Goal: Task Accomplishment & Management: Use online tool/utility

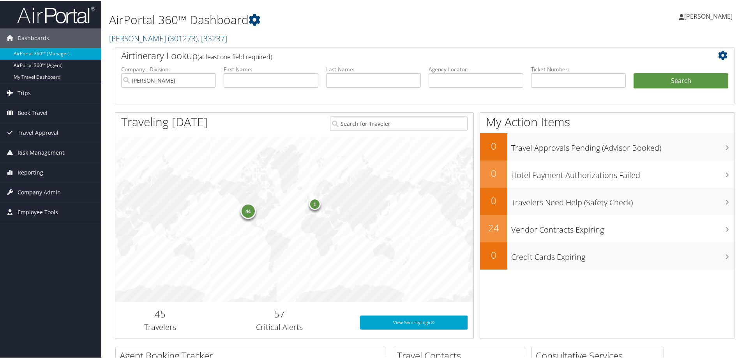
click at [52, 97] on link "Trips" at bounding box center [50, 92] width 101 height 19
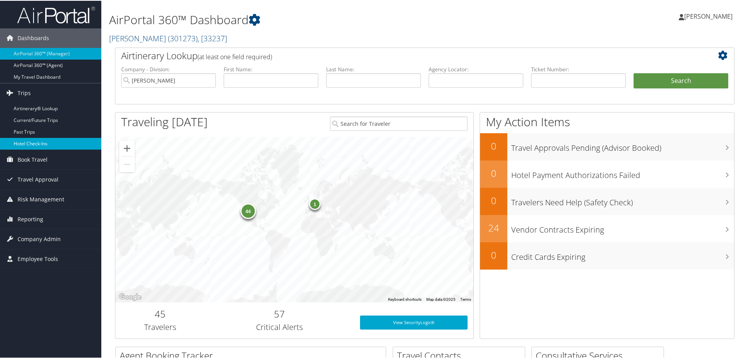
click at [56, 141] on link "Hotel Check-ins" at bounding box center [50, 143] width 101 height 12
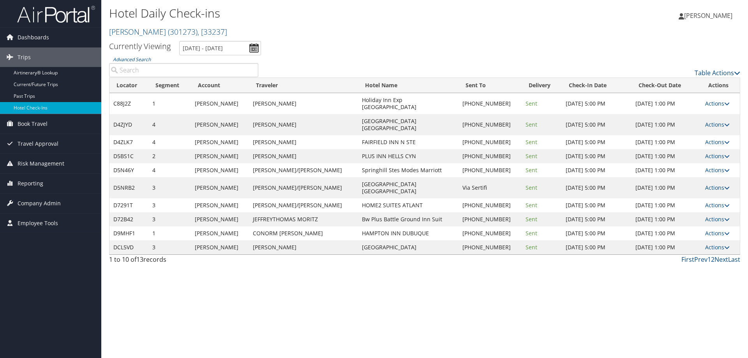
click at [208, 39] on div "Hotel Daily Check-ins [PERSON_NAME] ( 301273 ) , [ 33237 ] [PERSON_NAME] [PERSO…" at bounding box center [319, 22] width 421 height 37
click at [210, 46] on input "9/11/2025 - 9/11/2025" at bounding box center [220, 48] width 82 height 14
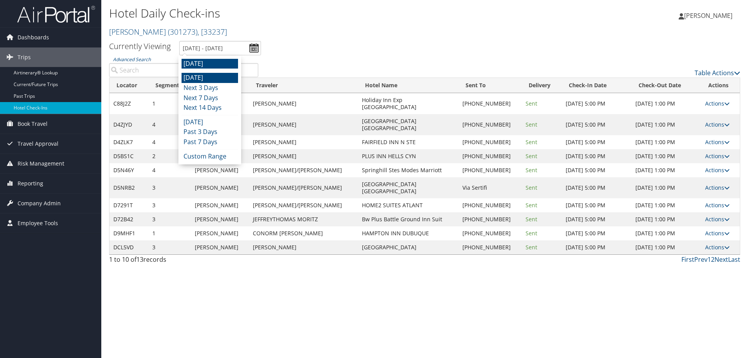
click at [211, 74] on li "Today" at bounding box center [209, 78] width 56 height 10
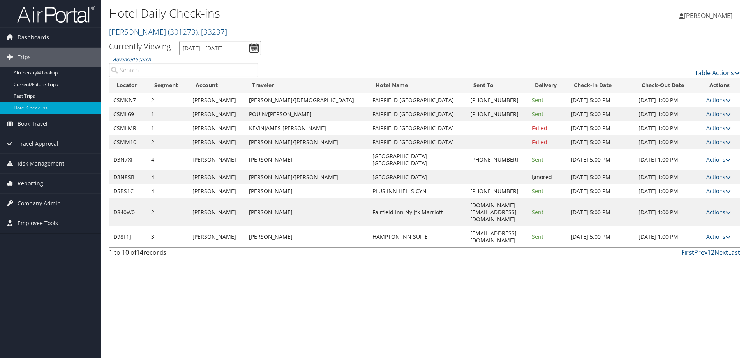
click at [234, 53] on input "9/10/2025 - 9/10/2025" at bounding box center [220, 48] width 82 height 14
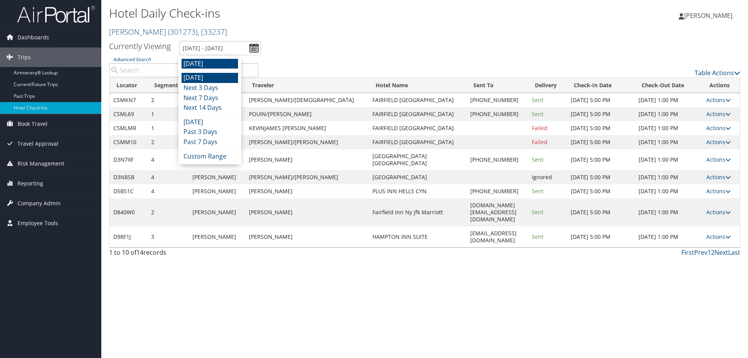
click at [221, 62] on li "Tomorrow" at bounding box center [209, 64] width 56 height 10
type input "9/11/2025 - 9/11/2025"
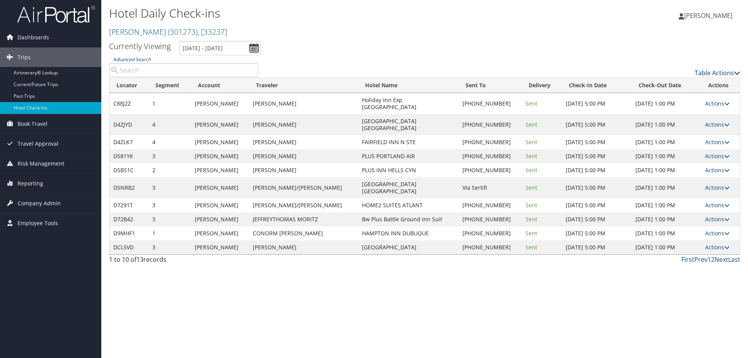
click at [713, 71] on link "Table Actions" at bounding box center [717, 73] width 46 height 9
click at [700, 113] on link "Page Length" at bounding box center [685, 111] width 102 height 13
click at [688, 99] on link "25" at bounding box center [685, 98] width 102 height 13
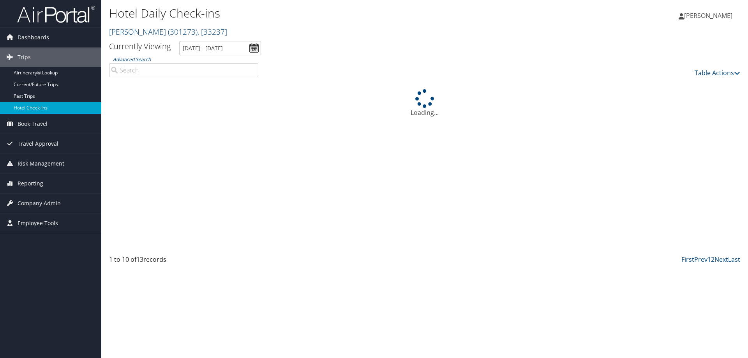
click at [408, 41] on ul "Currently Viewing 9/11/2025 - 9/11/2025" at bounding box center [419, 48] width 639 height 14
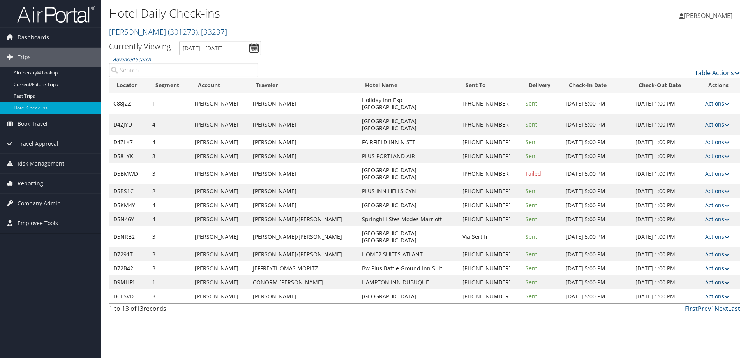
click at [718, 278] on link "Actions" at bounding box center [717, 281] width 25 height 7
click at [705, 262] on link "Resend" at bounding box center [691, 265] width 67 height 13
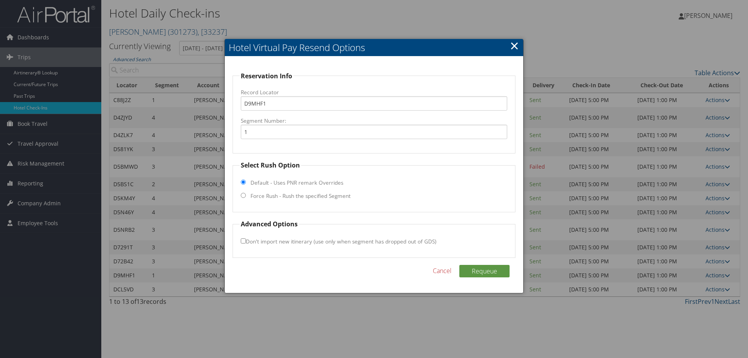
click at [278, 197] on label "Force Rush - Rush the specified Segment" at bounding box center [300, 196] width 100 height 8
click at [246, 197] on input "Force Rush - Rush the specified Segment" at bounding box center [243, 195] width 5 height 5
radio input "true"
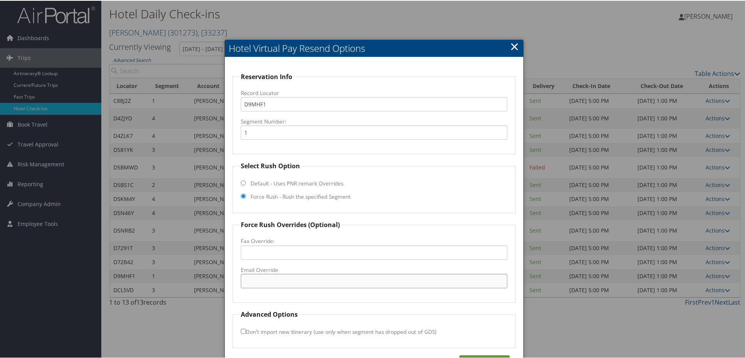
click at [292, 283] on input "Email Override" at bounding box center [374, 280] width 266 height 14
paste input "DBQIA_Hampton@hilton.com"
type input "DBQIA_Hampton@hilton.com"
click at [480, 357] on button "Requeue" at bounding box center [484, 360] width 50 height 12
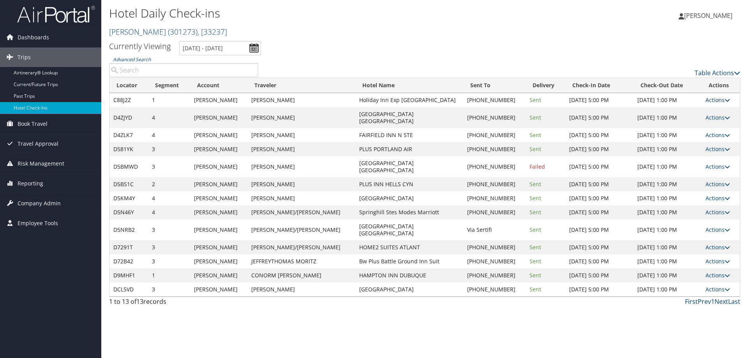
click at [711, 100] on link "Actions" at bounding box center [717, 99] width 25 height 7
click at [708, 114] on link "Resend" at bounding box center [691, 111] width 67 height 13
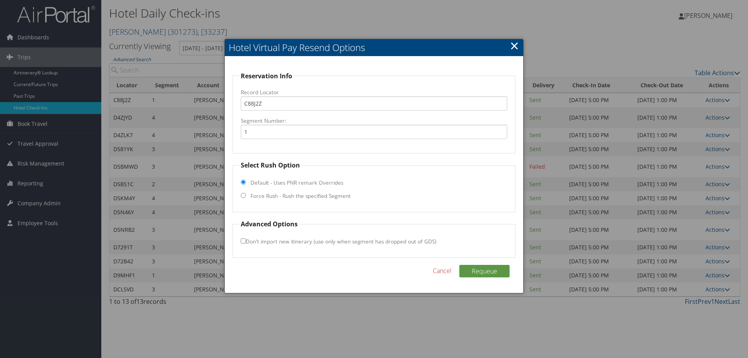
click at [303, 195] on label "Force Rush - Rush the specified Segment" at bounding box center [300, 196] width 100 height 8
click at [246, 195] on input "Force Rush - Rush the specified Segment" at bounding box center [243, 195] width 5 height 5
radio input "true"
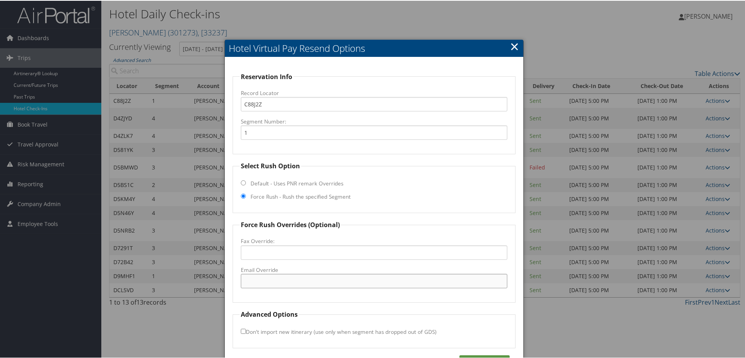
click at [292, 276] on input "Email Override" at bounding box center [374, 280] width 266 height 14
paste input "reservations@expressmackinaw.com"
type input "reservations@expressmackinaw.com"
click at [476, 355] on button "Requeue" at bounding box center [484, 360] width 50 height 12
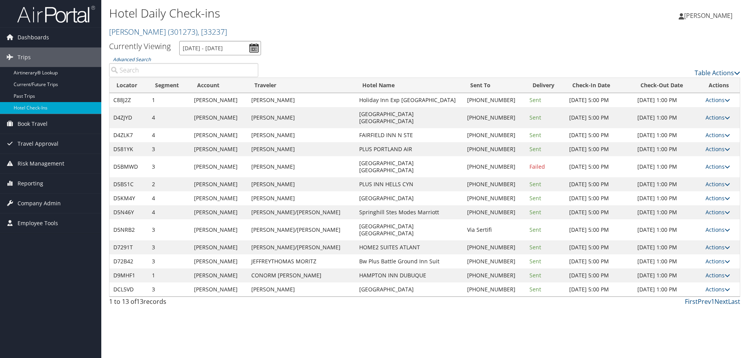
click at [211, 44] on input "9/11/2025 - 9/11/2025" at bounding box center [220, 48] width 82 height 14
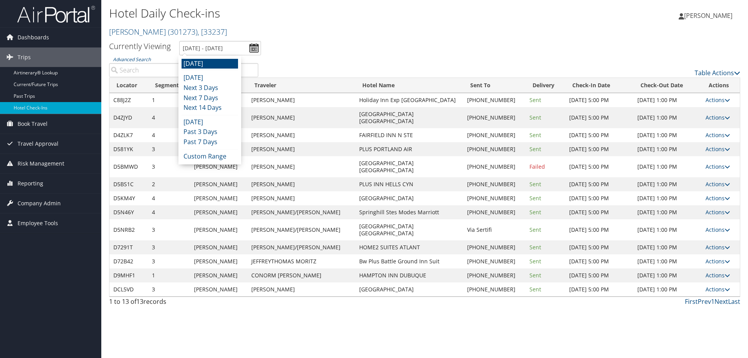
click at [211, 63] on li "Tomorrow" at bounding box center [209, 64] width 56 height 10
type input "9/11/2025 - 9/11/2025"
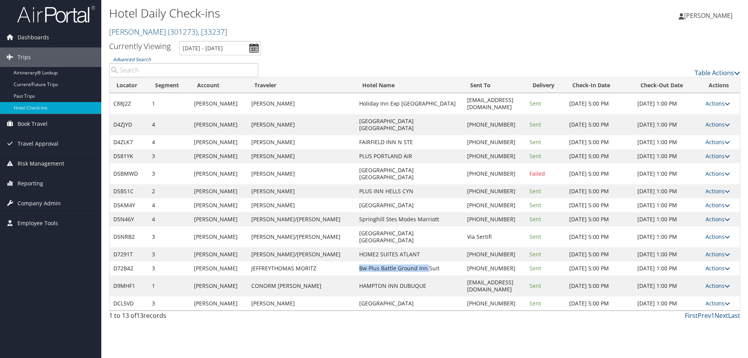
drag, startPoint x: 315, startPoint y: 241, endPoint x: 382, endPoint y: 240, distance: 67.0
click at [382, 261] on td "Bw Plus Battle Ground Inn Suit" at bounding box center [408, 268] width 107 height 14
copy td "Bw Plus Battle Ground Inn"
click at [724, 264] on link "Actions" at bounding box center [717, 267] width 25 height 7
click at [718, 250] on link "Resend" at bounding box center [695, 251] width 67 height 13
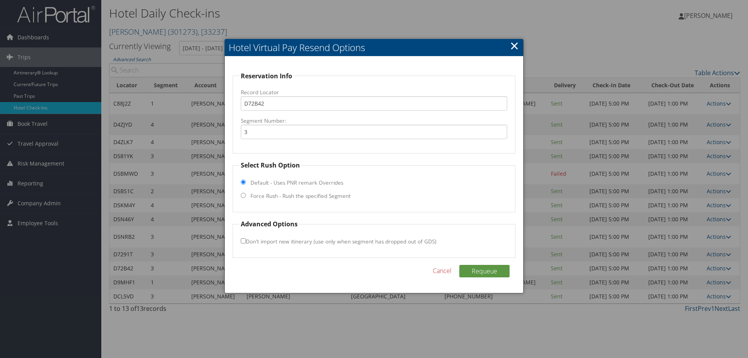
click at [312, 194] on label "Force Rush - Rush the specified Segment" at bounding box center [300, 196] width 100 height 8
click at [246, 194] on input "Force Rush - Rush the specified Segment" at bounding box center [243, 195] width 5 height 5
radio input "true"
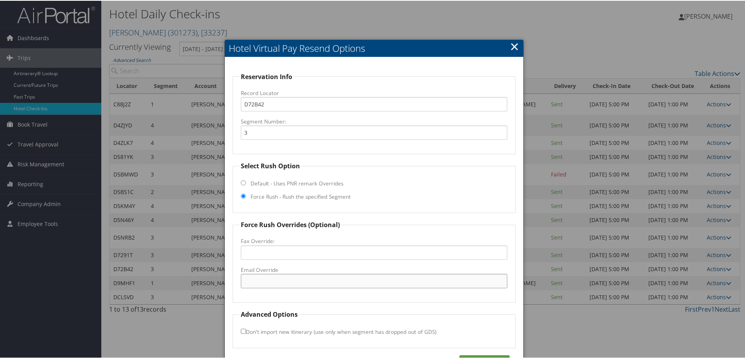
click at [302, 280] on input "Email Override" at bounding box center [374, 280] width 266 height 14
paste input "48167@hotel.bestwestern.com"
type input "48167@hotel.bestwestern.com"
drag, startPoint x: 484, startPoint y: 355, endPoint x: 519, endPoint y: 350, distance: 35.3
click at [485, 355] on button "Requeue" at bounding box center [484, 360] width 50 height 12
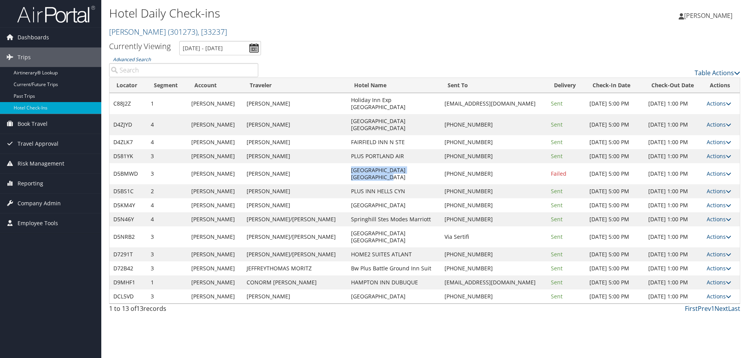
drag, startPoint x: 316, startPoint y: 155, endPoint x: 409, endPoint y: 162, distance: 92.9
click at [409, 163] on td "Hilton Garden Inn Phoenix North" at bounding box center [394, 173] width 94 height 21
copy td "Hilton Garden Inn Phoenix North"
click at [722, 170] on link "Actions" at bounding box center [718, 173] width 25 height 7
click at [711, 208] on link "View Itinerary" at bounding box center [693, 207] width 67 height 13
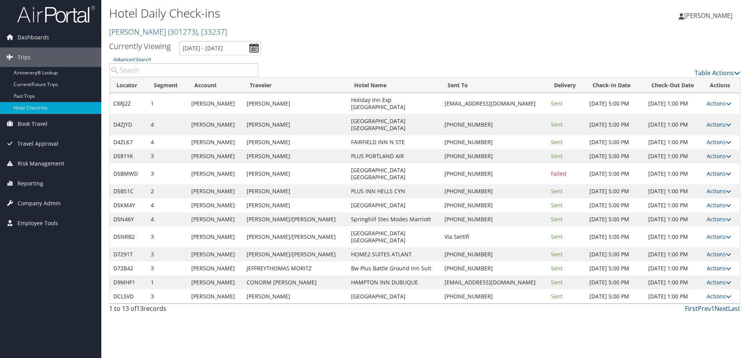
click at [720, 170] on link "Actions" at bounding box center [718, 173] width 25 height 7
click at [708, 165] on link "Resend" at bounding box center [693, 167] width 67 height 13
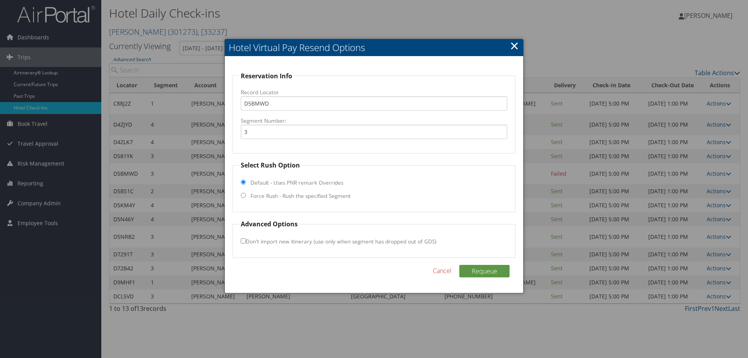
click at [258, 196] on label "Force Rush - Rush the specified Segment" at bounding box center [300, 196] width 100 height 8
click at [246, 196] on input "Force Rush - Rush the specified Segment" at bounding box center [243, 195] width 5 height 5
radio input "true"
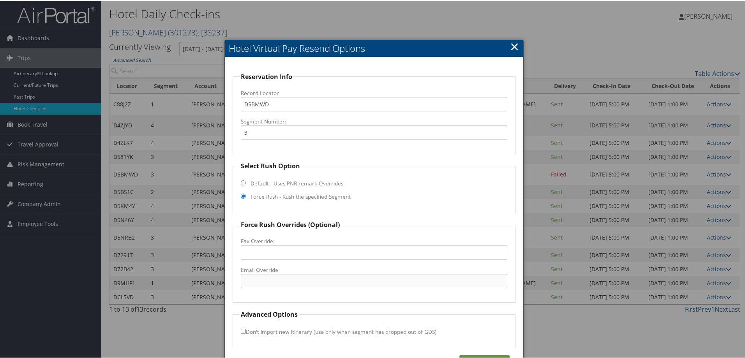
click at [282, 281] on input "Email Override" at bounding box center [374, 280] width 266 height 14
paste input "PHXHV_GM@hilton.com"
type input "PHXHV_GM@hilton.com"
click at [475, 357] on button "Requeue" at bounding box center [484, 360] width 50 height 12
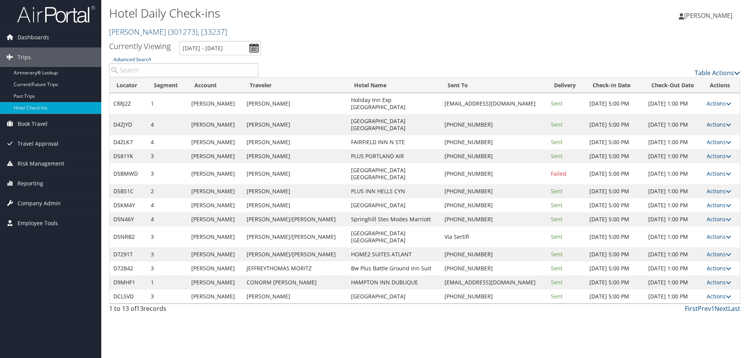
click at [720, 121] on link "Actions" at bounding box center [718, 124] width 25 height 7
click at [713, 163] on link "View Itinerary" at bounding box center [693, 164] width 67 height 13
click at [715, 138] on link "Actions" at bounding box center [718, 141] width 25 height 7
click at [709, 180] on link "View Itinerary" at bounding box center [693, 178] width 67 height 13
click at [718, 138] on link "Actions" at bounding box center [718, 141] width 25 height 7
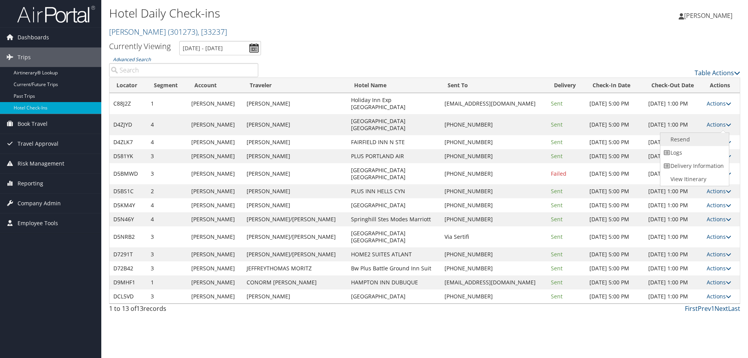
click at [715, 139] on link "Resend" at bounding box center [693, 139] width 67 height 13
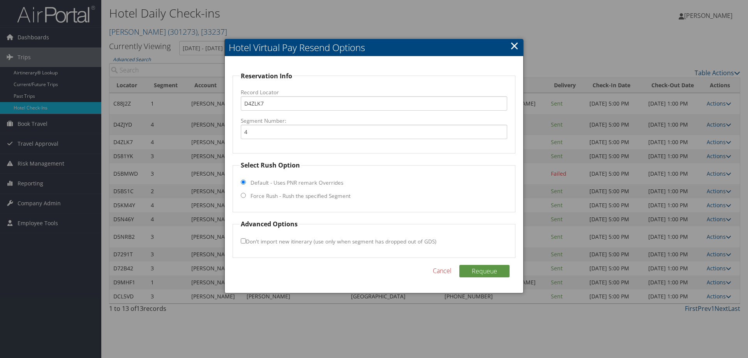
click at [324, 194] on label "Force Rush - Rush the specified Segment" at bounding box center [300, 196] width 100 height 8
click at [246, 194] on input "Force Rush - Rush the specified Segment" at bounding box center [243, 195] width 5 height 5
radio input "true"
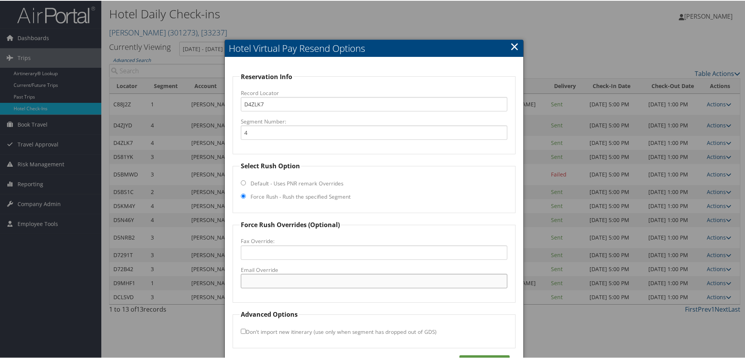
click at [285, 279] on input "Email Override" at bounding box center [374, 280] width 266 height 14
paste input "nrodriguez@fhginc.com"
type input "nrodriguez@fhginc.com"
click at [477, 354] on div "Reservation Info Record Locator D4ZLK7 Segment Number: 4 Select Rush Option Def…" at bounding box center [374, 219] width 298 height 326
click at [481, 354] on div "Reservation Info Record Locator D4ZLK7 Segment Number: 4 Select Rush Option Def…" at bounding box center [374, 219] width 298 height 326
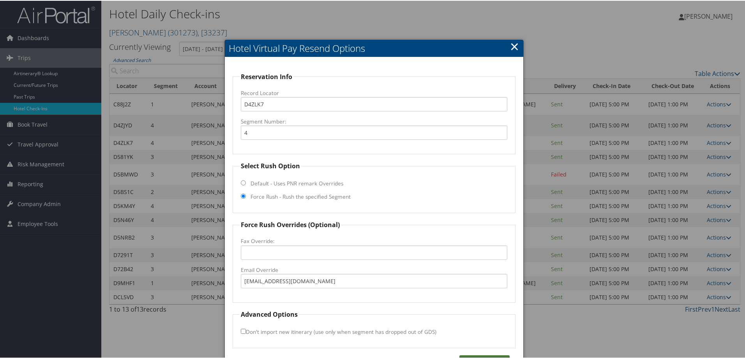
click at [489, 356] on button "Requeue" at bounding box center [484, 360] width 50 height 12
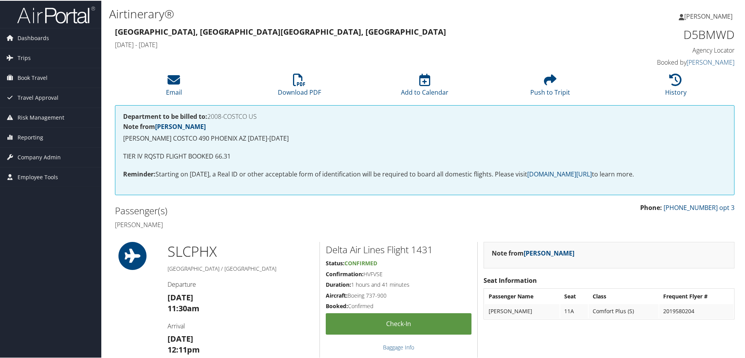
scroll to position [234, 0]
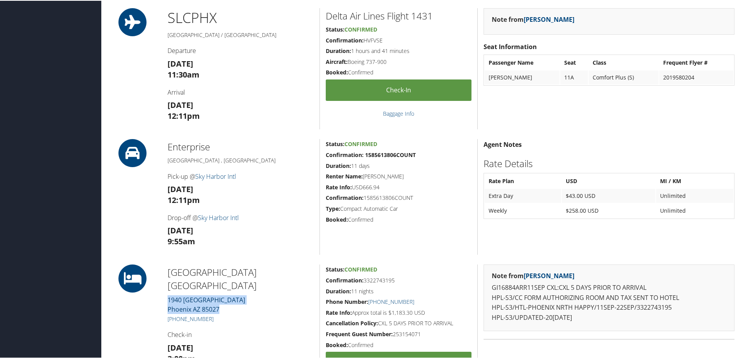
drag, startPoint x: 213, startPoint y: 295, endPoint x: 168, endPoint y: 289, distance: 44.8
click at [168, 289] on div "Hilton Garden Inn Phoenix North 1940 West Pinnacle Peak Roa Phoenix AZ 85027 +1…" at bounding box center [241, 332] width 158 height 136
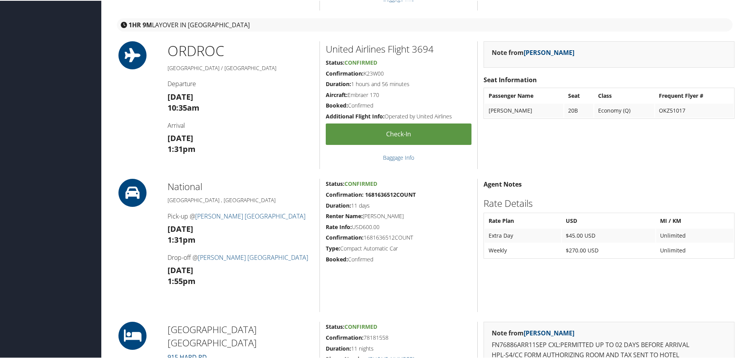
scroll to position [506, 0]
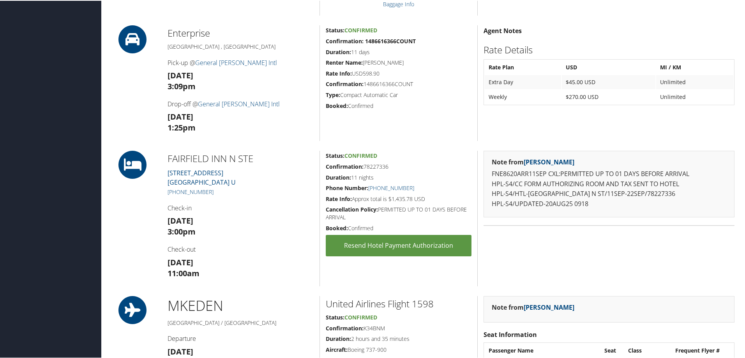
scroll to position [506, 0]
